Goal: Task Accomplishment & Management: Use online tool/utility

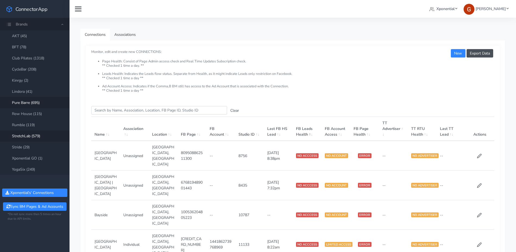
click at [29, 138] on link "StretchLab (579)" at bounding box center [35, 136] width 70 height 11
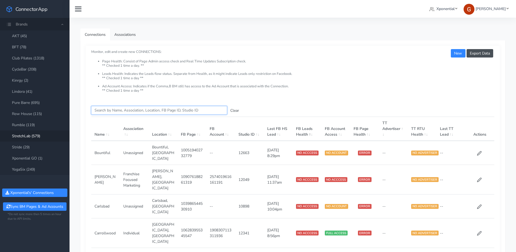
click at [117, 111] on input "Search this table" at bounding box center [159, 110] width 136 height 8
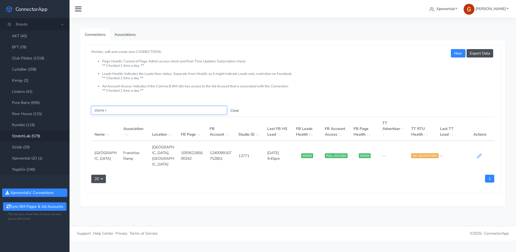
type input "stone r"
click at [480, 154] on icon at bounding box center [479, 156] width 5 height 5
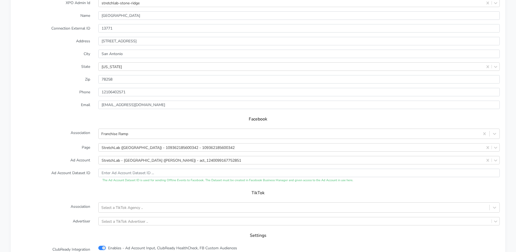
scroll to position [481, 0]
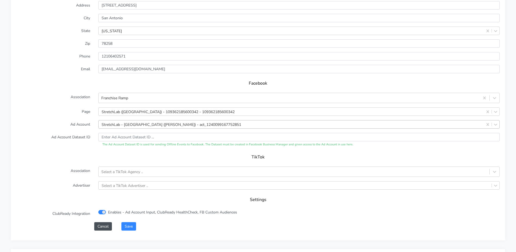
click at [170, 125] on div "StretchLab - [GEOGRAPHIC_DATA] ([PERSON_NAME]) - act_1240099167752851" at bounding box center [172, 125] width 140 height 6
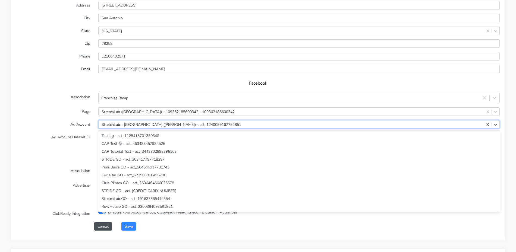
scroll to position [18964, 0]
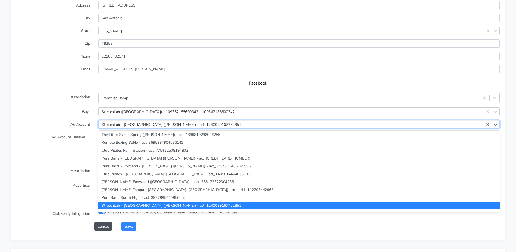
paste input "1240099167752851"
type input "1240099167752851"
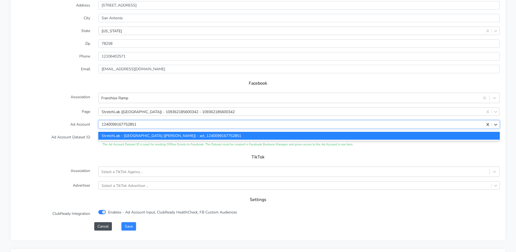
click at [149, 135] on div "StretchLab - [GEOGRAPHIC_DATA] ([PERSON_NAME]) - act_1240099167752851" at bounding box center [299, 136] width 402 height 8
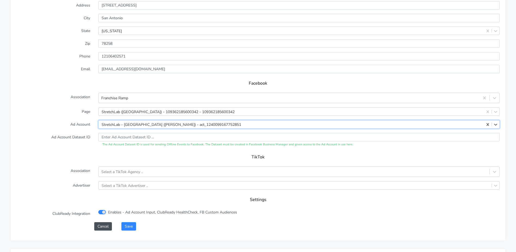
click at [74, 134] on label "Ad Account Dataset ID" at bounding box center [53, 140] width 82 height 14
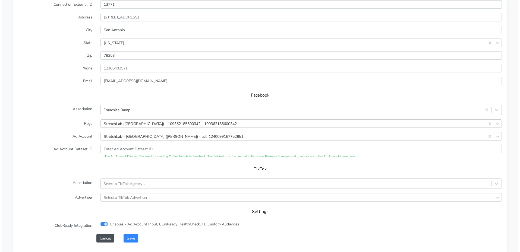
scroll to position [469, 0]
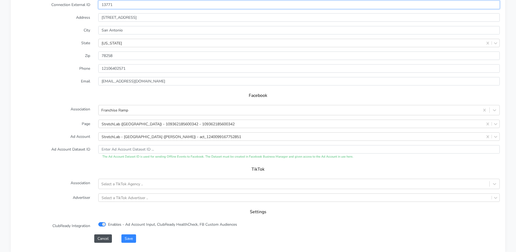
click at [111, 5] on input "13771" at bounding box center [299, 5] width 402 height 8
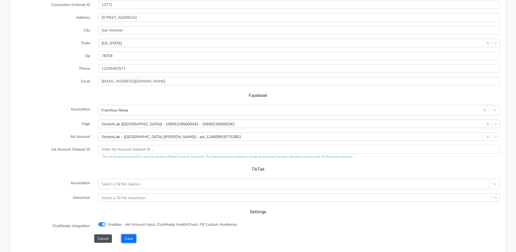
click at [127, 239] on button "Save" at bounding box center [128, 239] width 15 height 8
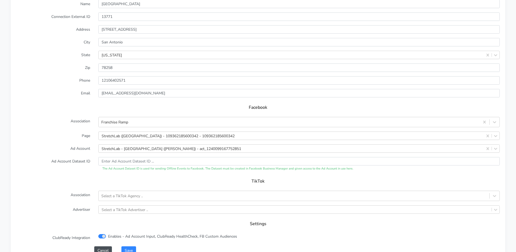
scroll to position [524, 0]
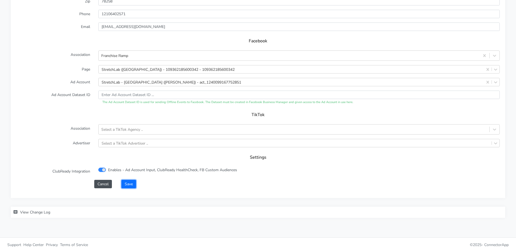
click at [133, 186] on button "Save" at bounding box center [128, 184] width 15 height 8
